Goal: Task Accomplishment & Management: Manage account settings

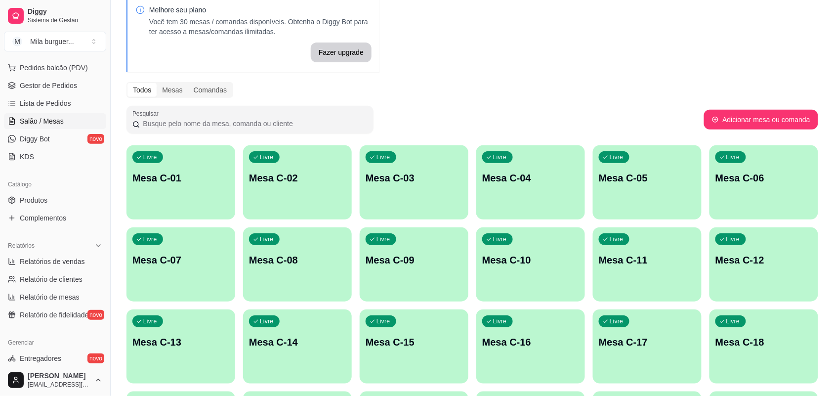
scroll to position [62, 0]
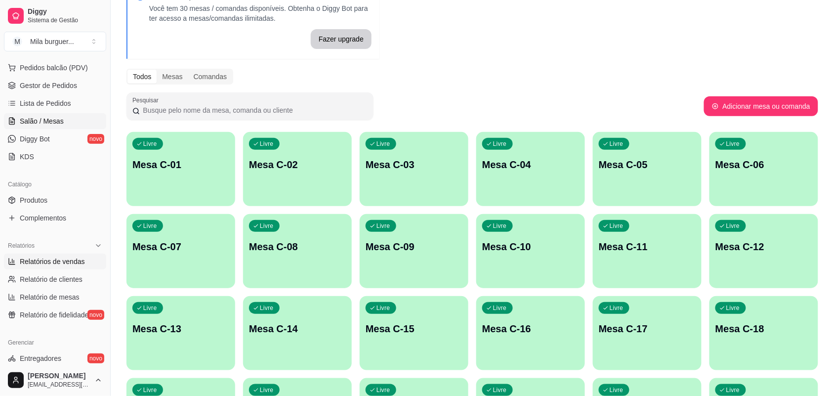
click at [67, 257] on span "Relatórios de vendas" at bounding box center [52, 261] width 65 height 10
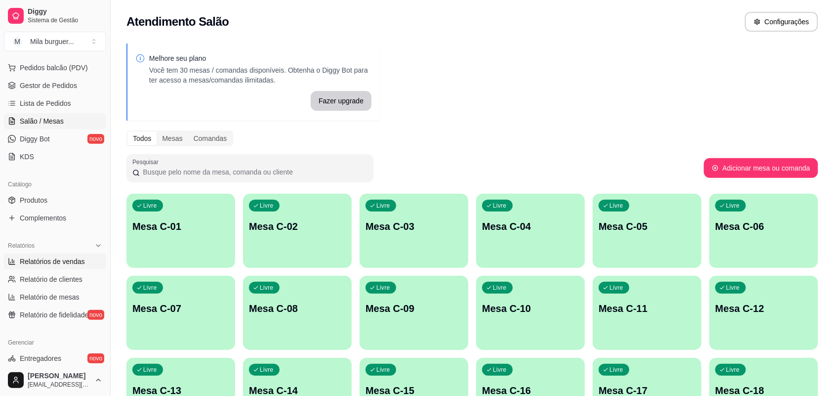
select select "ALL"
select select "0"
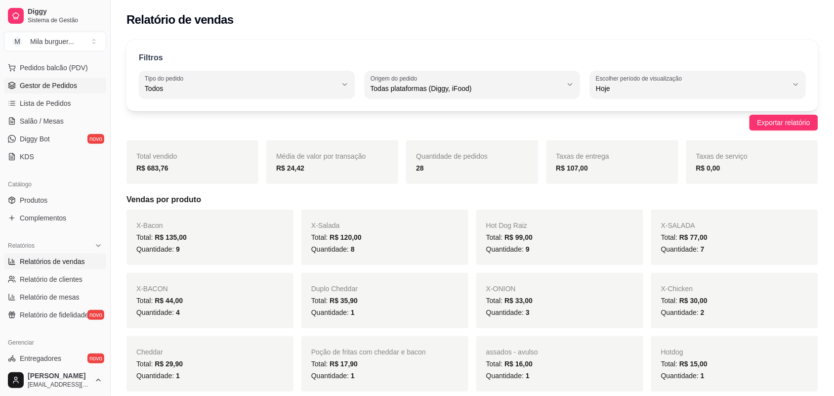
click at [67, 81] on span "Gestor de Pedidos" at bounding box center [48, 85] width 57 height 10
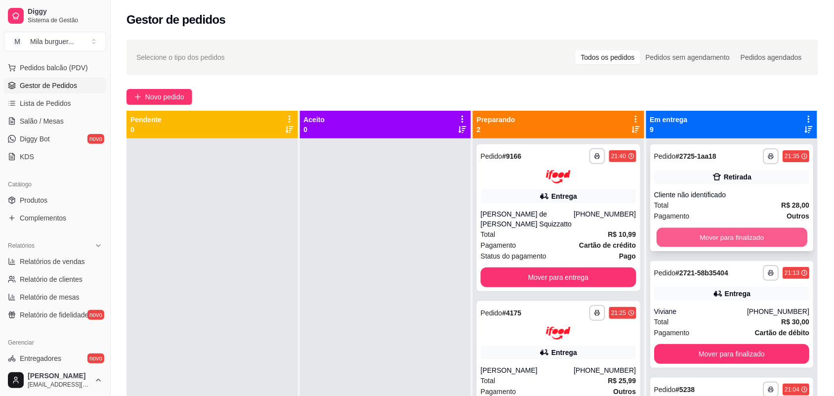
click at [711, 233] on button "Mover para finalizado" at bounding box center [731, 237] width 151 height 19
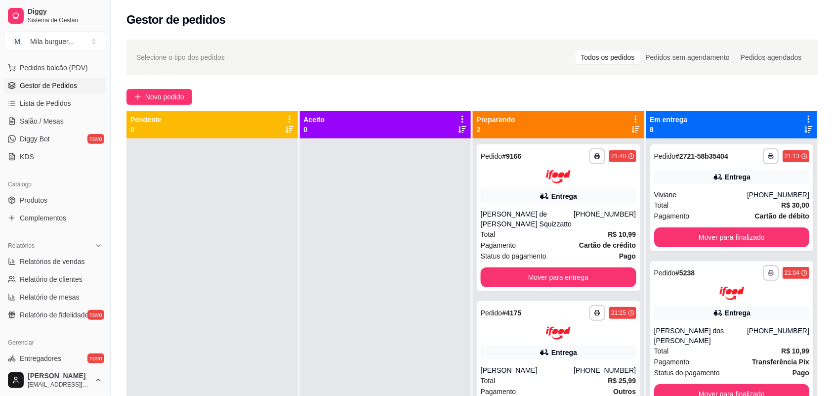
click at [435, 173] on div at bounding box center [385, 336] width 171 height 396
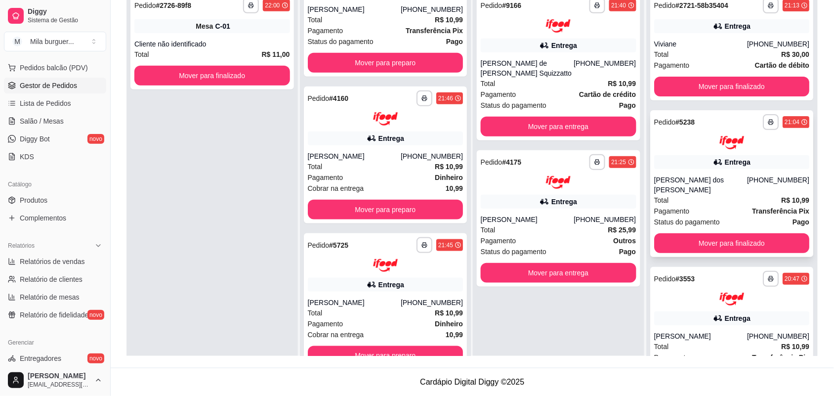
click at [684, 163] on div "Entrega" at bounding box center [732, 162] width 156 height 14
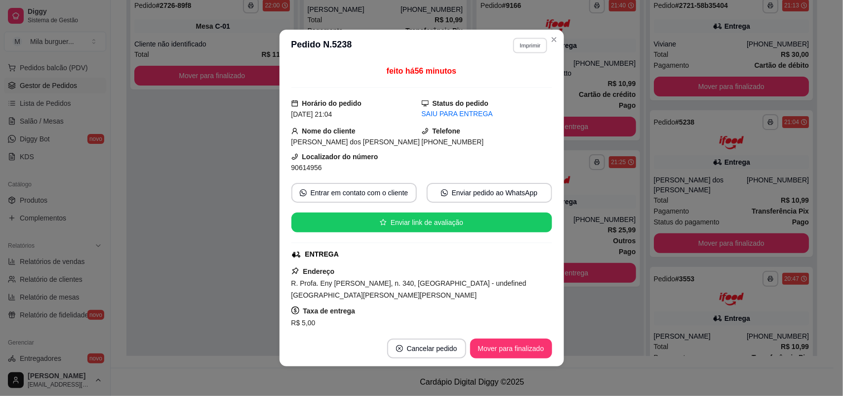
click at [528, 45] on button "Imprimir" at bounding box center [530, 45] width 34 height 15
click at [502, 81] on button "IMPRESSORA" at bounding box center [509, 81] width 72 height 16
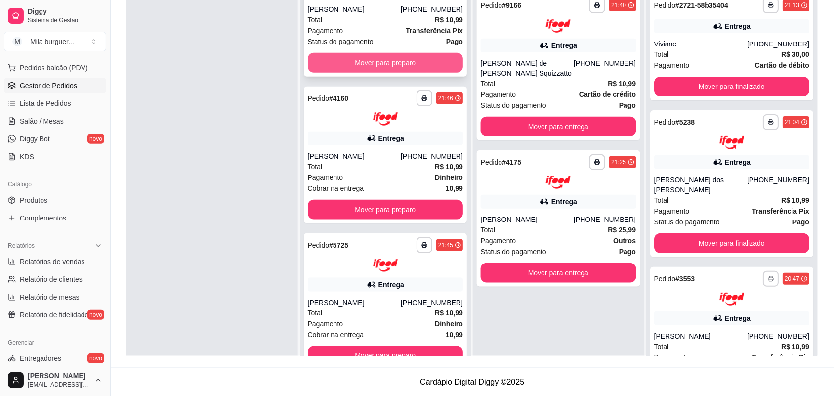
click at [397, 59] on button "Mover para preparo" at bounding box center [386, 63] width 156 height 20
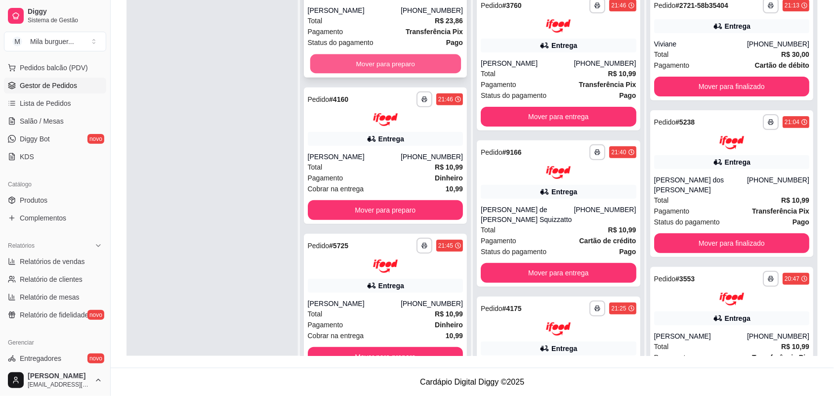
click at [395, 61] on button "Mover para preparo" at bounding box center [385, 63] width 151 height 19
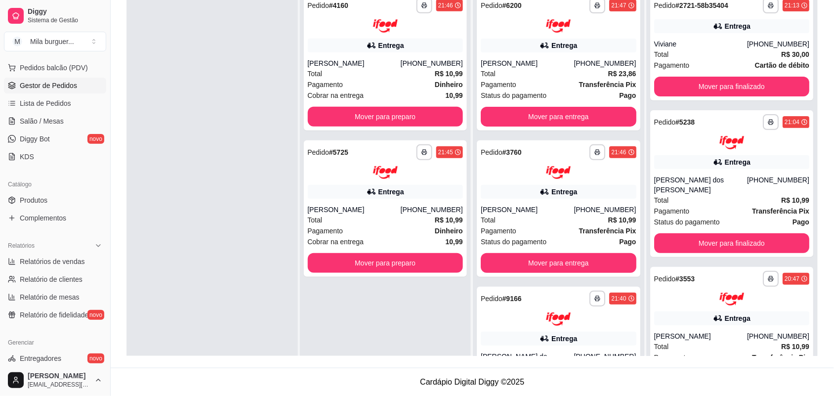
scroll to position [0, 0]
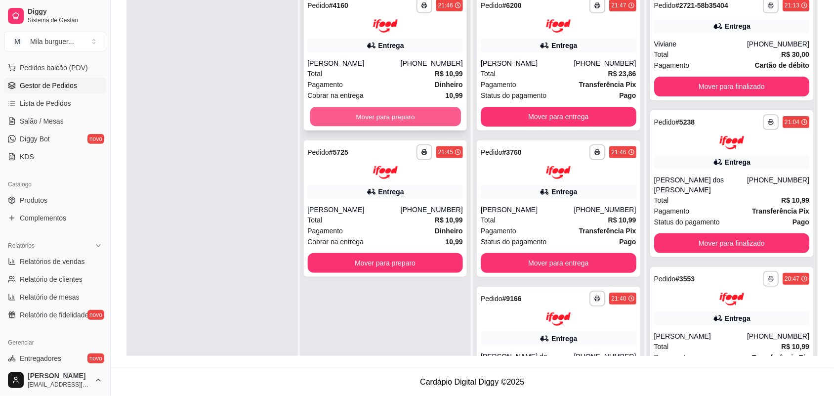
click at [384, 119] on button "Mover para preparo" at bounding box center [385, 116] width 151 height 19
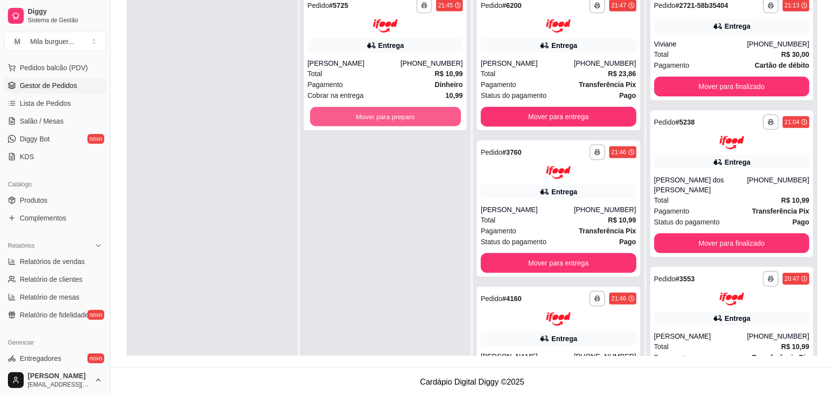
click at [384, 119] on button "Mover para preparo" at bounding box center [385, 116] width 151 height 19
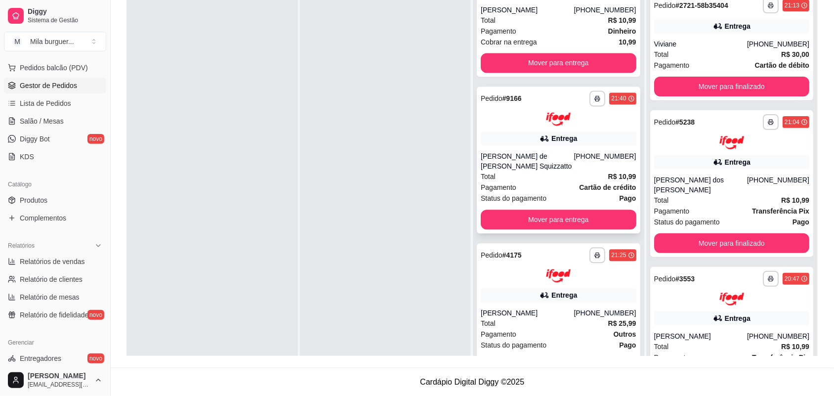
scroll to position [28, 0]
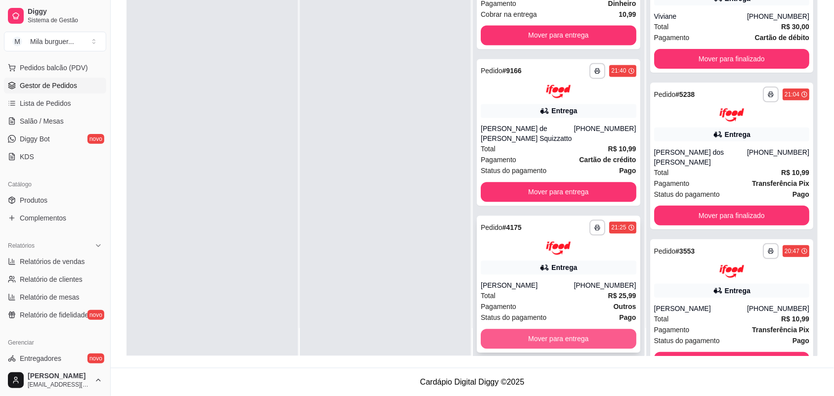
click at [532, 334] on button "Mover para entrega" at bounding box center [558, 339] width 156 height 20
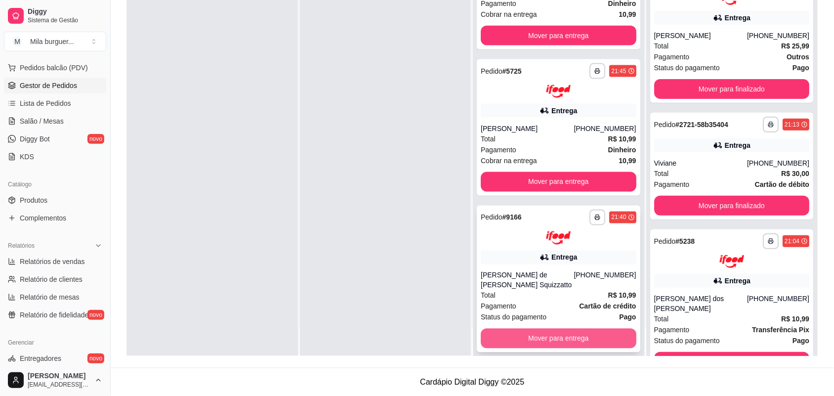
click at [532, 332] on button "Mover para entrega" at bounding box center [558, 338] width 156 height 20
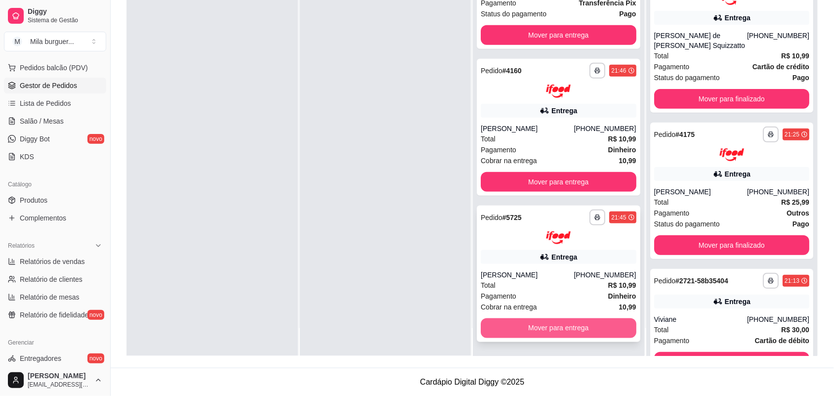
click at [522, 325] on button "Mover para entrega" at bounding box center [558, 328] width 156 height 20
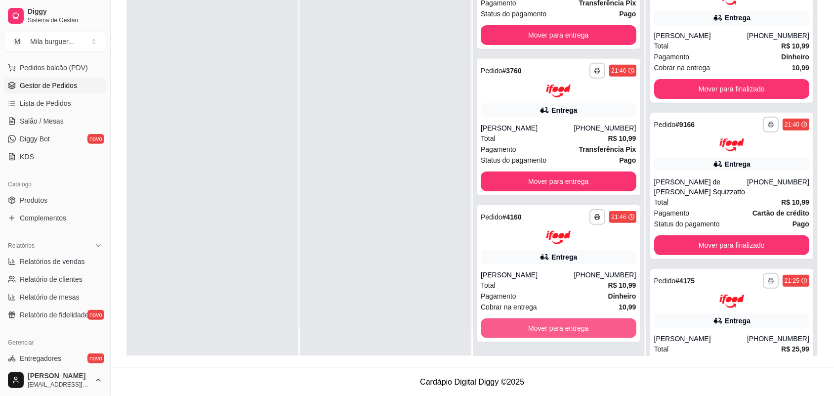
scroll to position [53, 0]
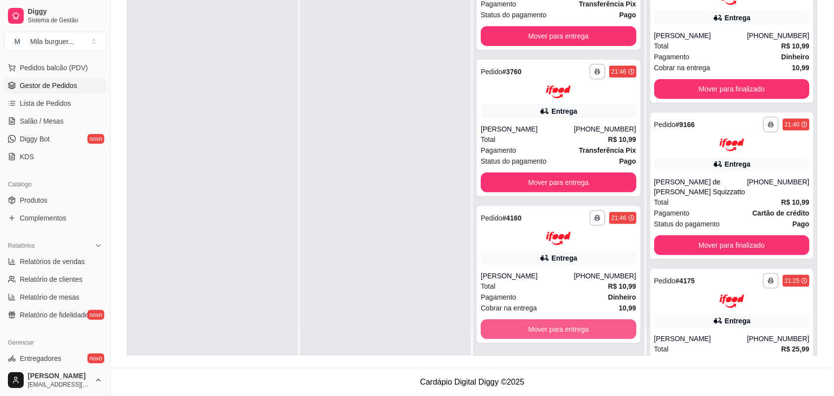
click at [522, 325] on button "Mover para entrega" at bounding box center [558, 329] width 156 height 20
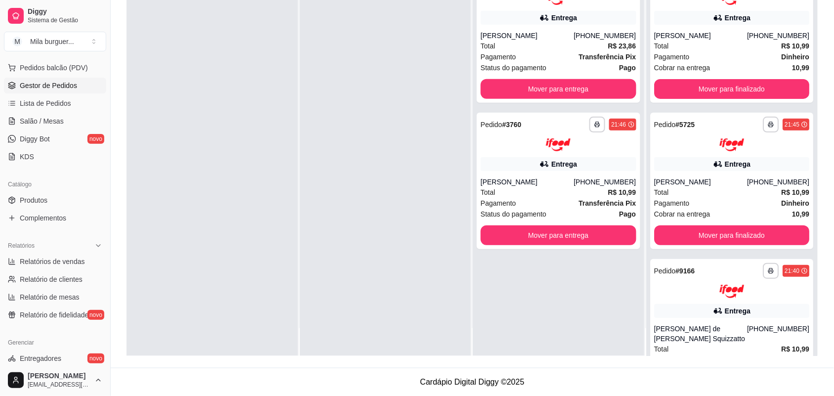
scroll to position [0, 0]
click at [520, 237] on button "Mover para entrega" at bounding box center [558, 235] width 156 height 20
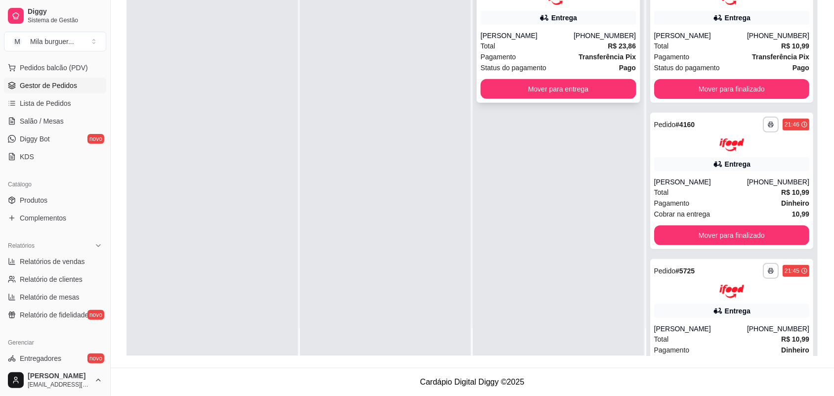
click at [510, 96] on button "Mover para entrega" at bounding box center [558, 89] width 156 height 20
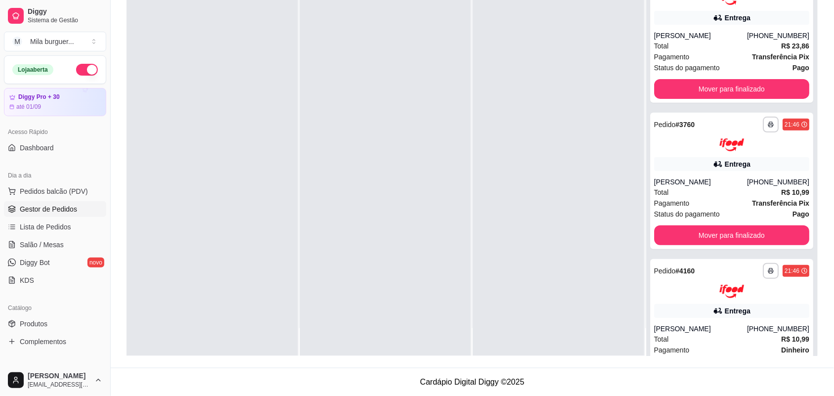
click at [79, 65] on button "button" at bounding box center [87, 70] width 22 height 12
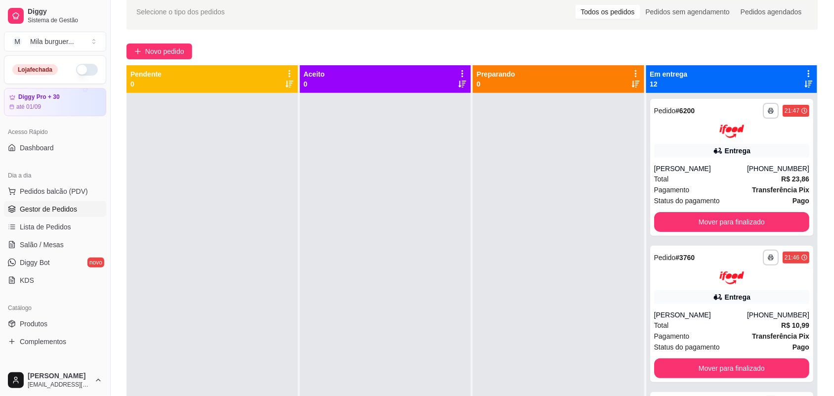
scroll to position [27, 0]
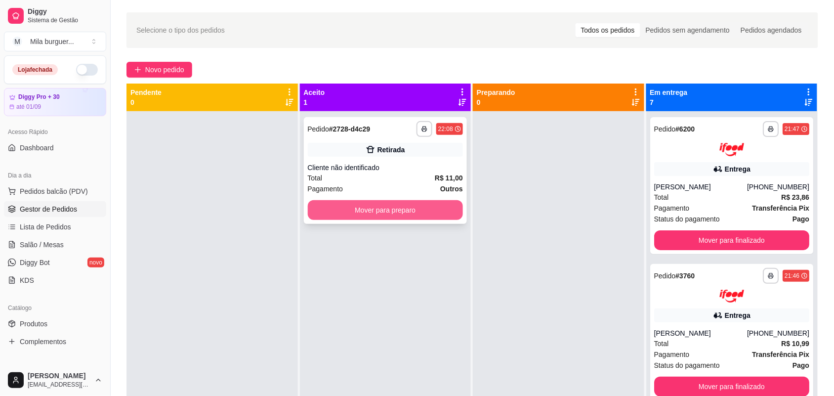
click at [362, 206] on button "Mover para preparo" at bounding box center [386, 210] width 156 height 20
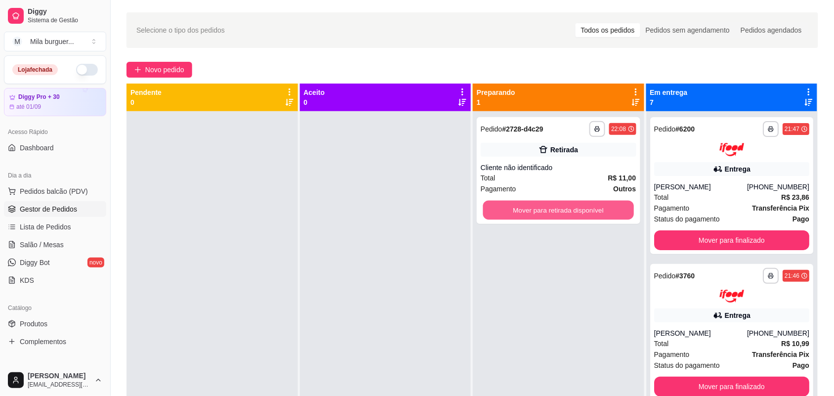
click at [490, 208] on button "Mover para retirada disponível" at bounding box center [558, 209] width 151 height 19
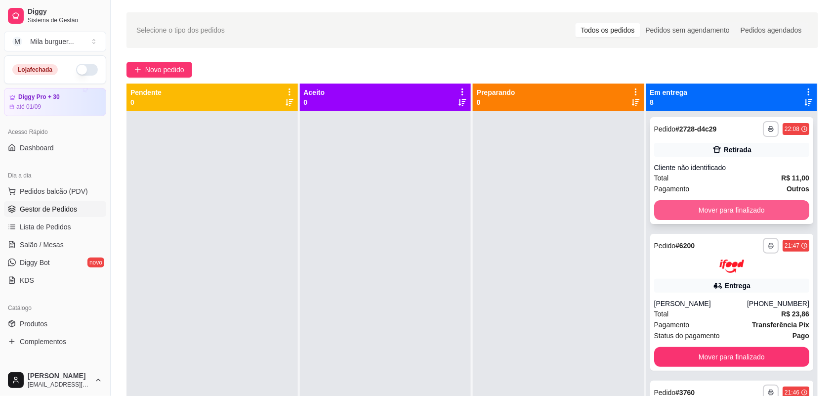
click at [688, 212] on button "Mover para finalizado" at bounding box center [732, 210] width 156 height 20
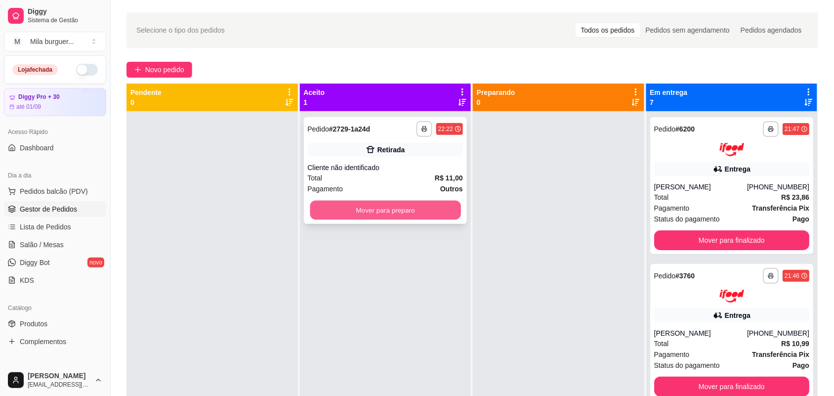
click at [364, 214] on button "Mover para preparo" at bounding box center [385, 209] width 151 height 19
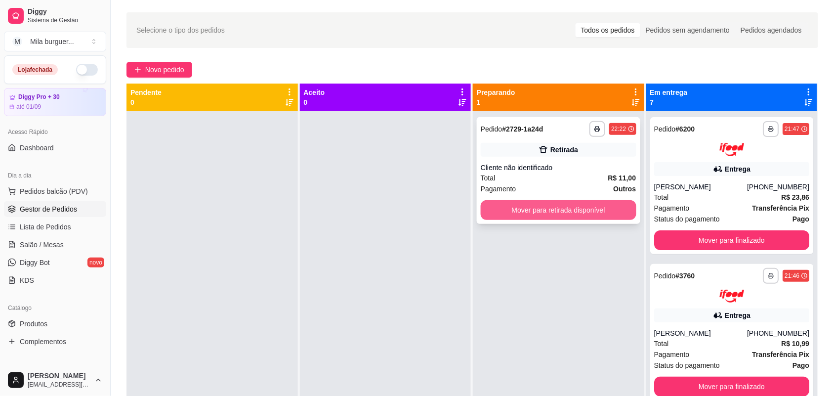
click at [601, 206] on button "Mover para retirada disponível" at bounding box center [558, 210] width 156 height 20
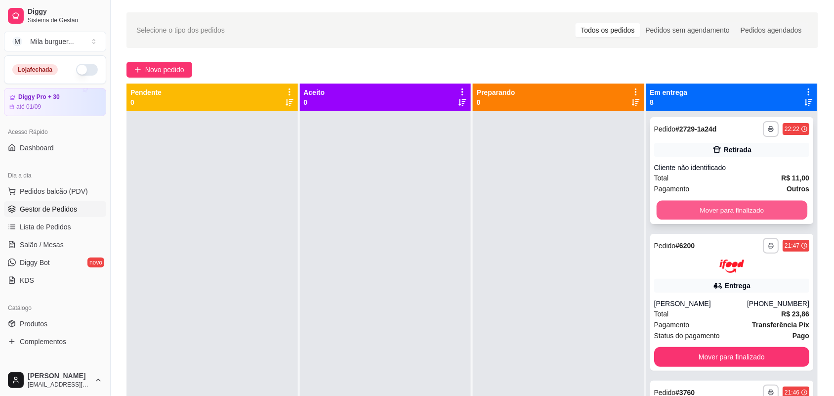
click at [707, 208] on button "Mover para finalizado" at bounding box center [731, 209] width 151 height 19
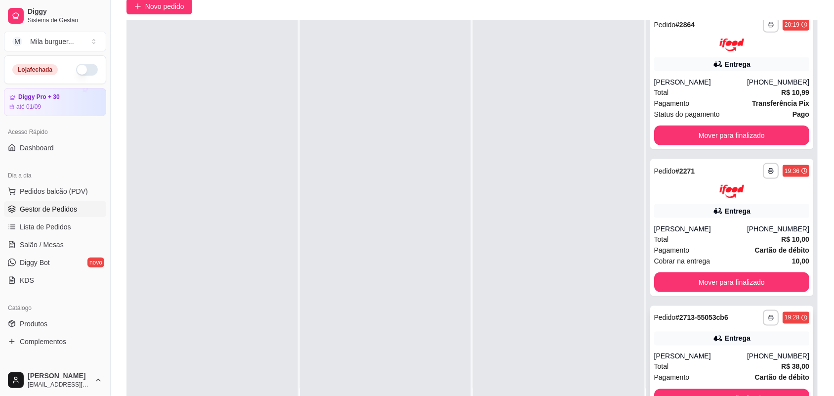
scroll to position [151, 0]
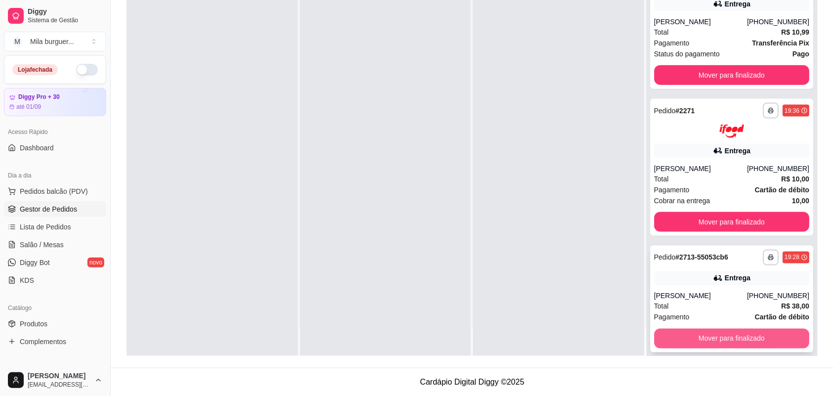
click at [690, 329] on button "Mover para finalizado" at bounding box center [732, 338] width 156 height 20
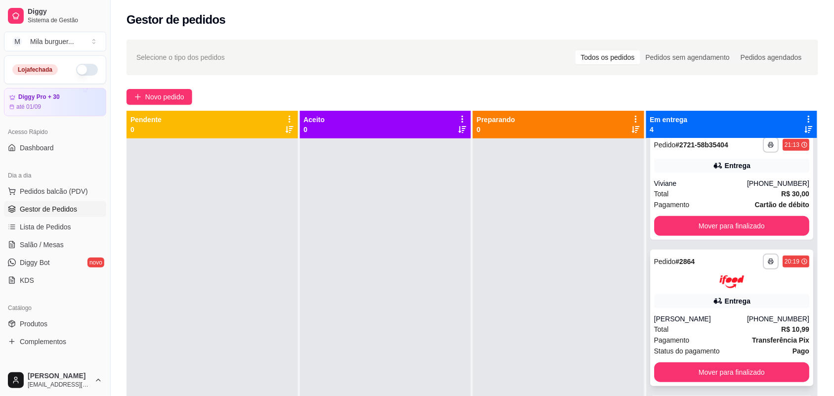
scroll to position [169, 0]
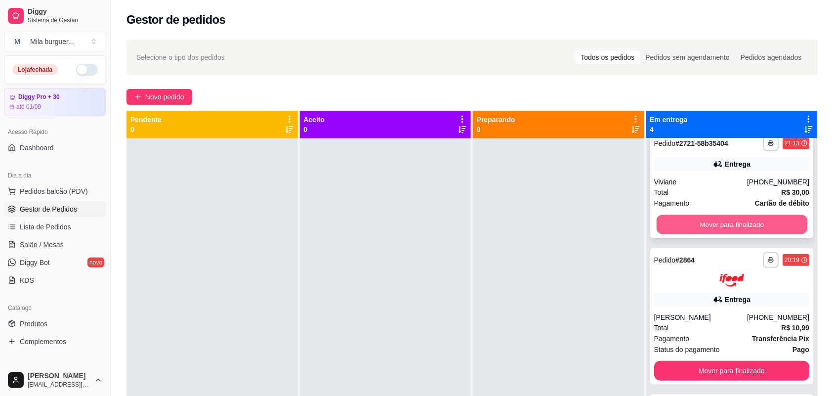
click at [694, 214] on button "Mover para finalizado" at bounding box center [731, 223] width 151 height 19
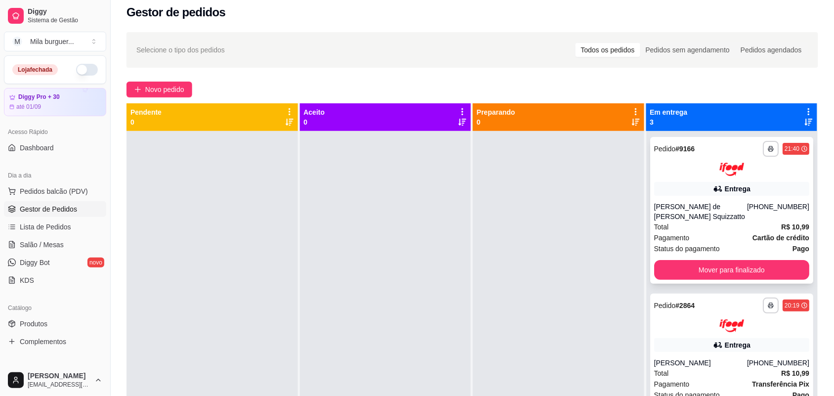
scroll to position [0, 0]
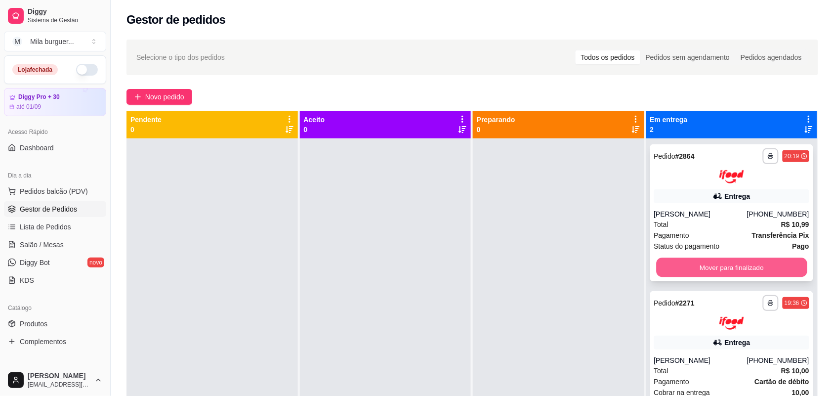
click at [730, 266] on button "Mover para finalizado" at bounding box center [731, 266] width 151 height 19
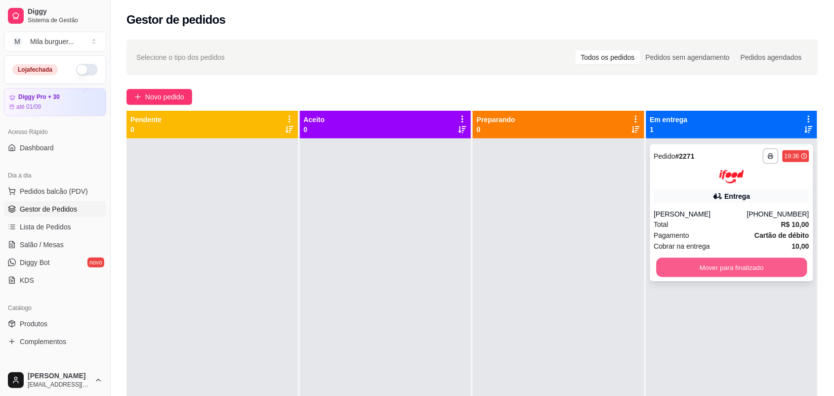
click at [729, 261] on button "Mover para finalizado" at bounding box center [731, 266] width 151 height 19
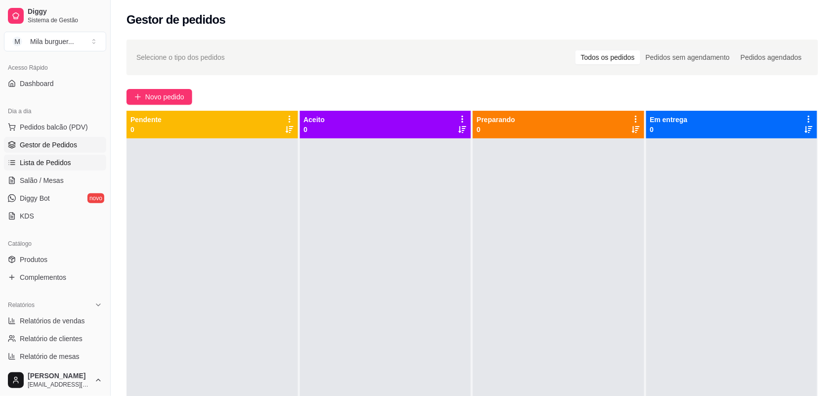
scroll to position [123, 0]
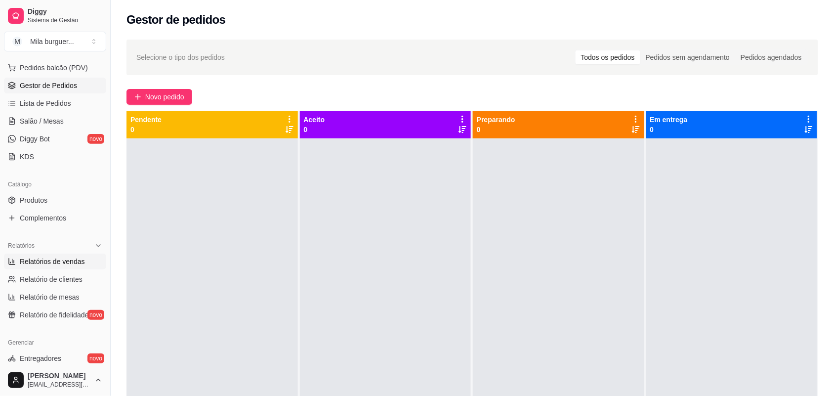
click at [68, 260] on span "Relatórios de vendas" at bounding box center [52, 261] width 65 height 10
select select "ALL"
select select "0"
